Goal: Transaction & Acquisition: Purchase product/service

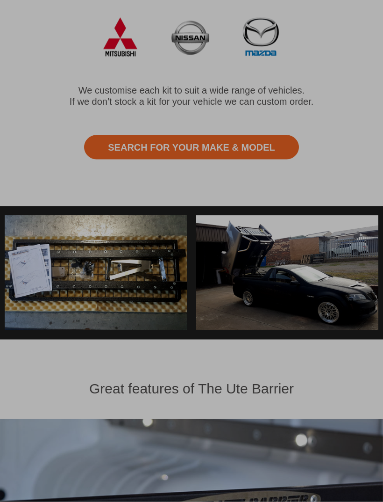
scroll to position [443, 0]
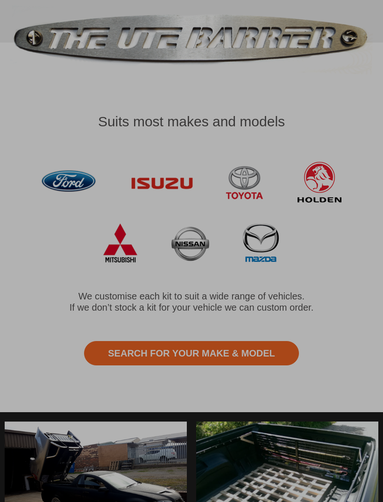
click at [265, 354] on div at bounding box center [191, 251] width 383 height 502
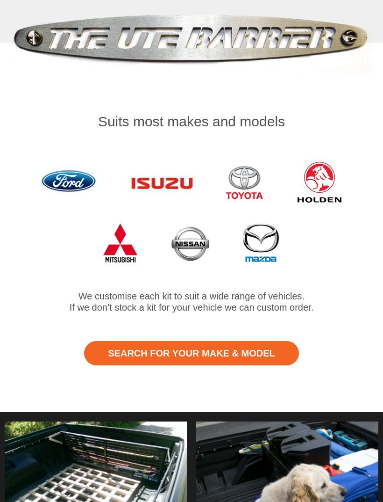
click at [248, 357] on link "Search for Your Make & Model" at bounding box center [191, 353] width 215 height 24
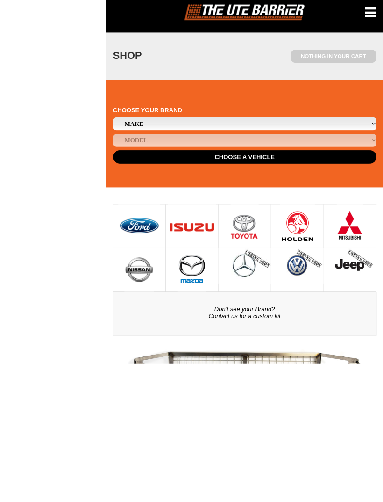
scroll to position [251, 0]
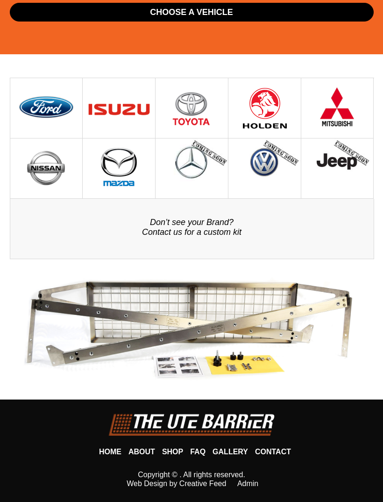
click at [45, 101] on img at bounding box center [46, 108] width 58 height 60
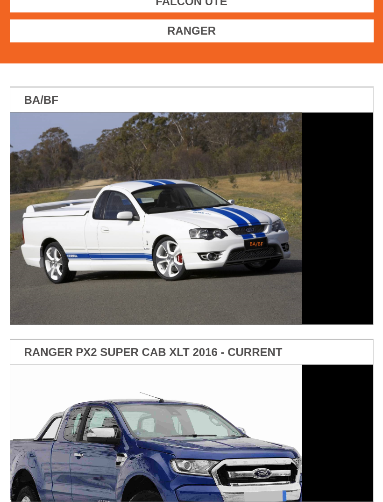
scroll to position [182, 0]
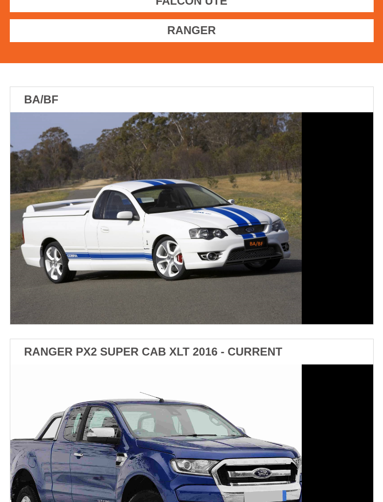
click at [49, 38] on link "Ranger" at bounding box center [192, 30] width 364 height 23
